Goal: Find specific page/section: Find specific page/section

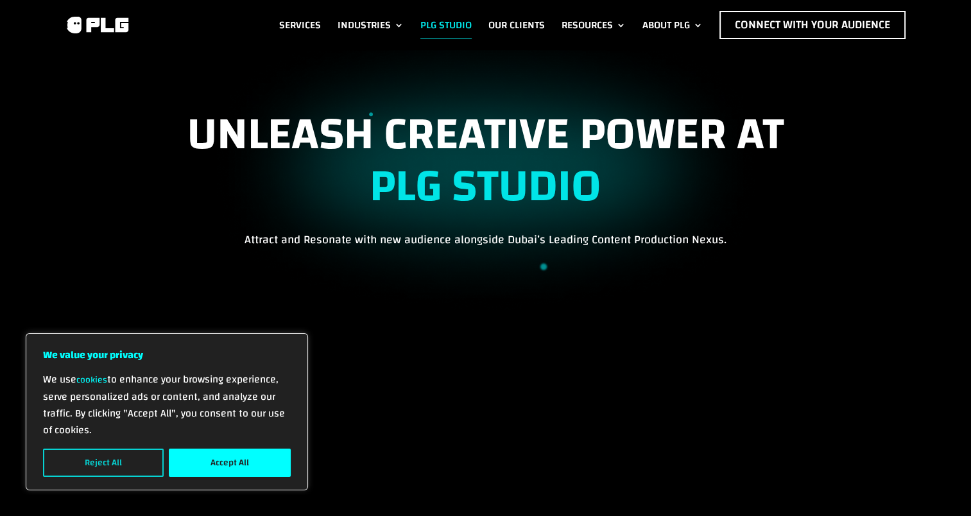
click at [126, 459] on button "Reject All" at bounding box center [103, 463] width 121 height 28
